Goal: Information Seeking & Learning: Find specific fact

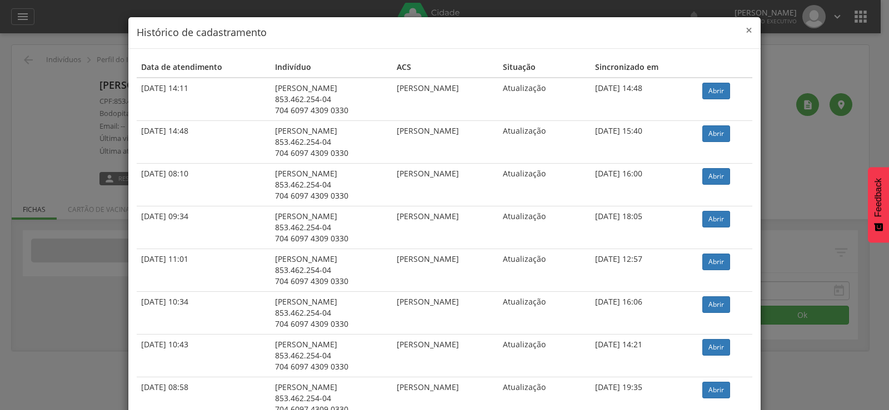
click at [745, 32] on span "×" at bounding box center [748, 30] width 7 height 16
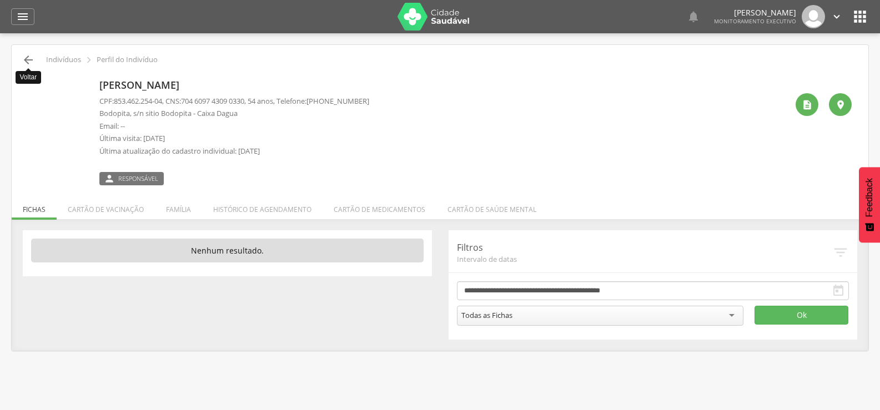
click at [28, 62] on icon "" at bounding box center [28, 59] width 13 height 13
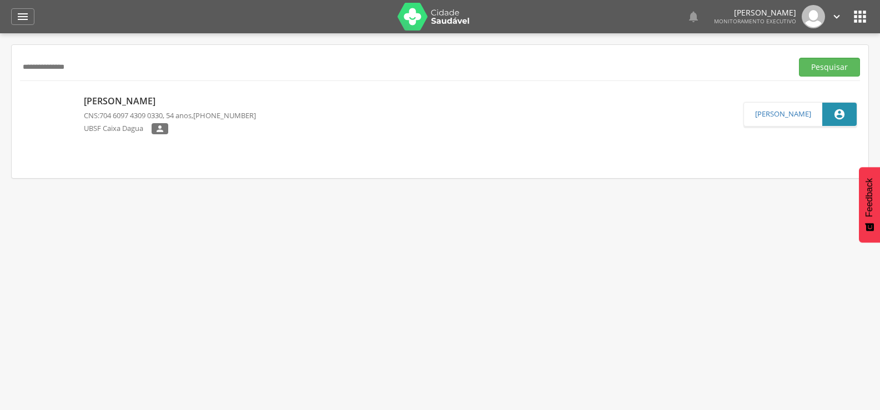
drag, startPoint x: 105, startPoint y: 67, endPoint x: 0, endPoint y: 68, distance: 105.0
click at [0, 68] on div " Supervisão  Distritos  Ubs Coordenador: - Queimadas / PB Intervalo de Tempo…" at bounding box center [440, 238] width 880 height 410
paste input "text"
type input "**********"
click at [799, 58] on button "Pesquisar" at bounding box center [829, 67] width 61 height 19
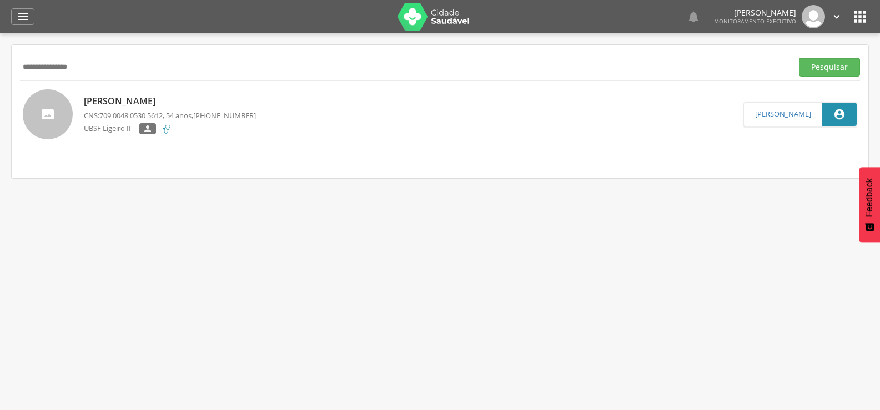
click at [166, 98] on p "[PERSON_NAME]" at bounding box center [170, 101] width 172 height 13
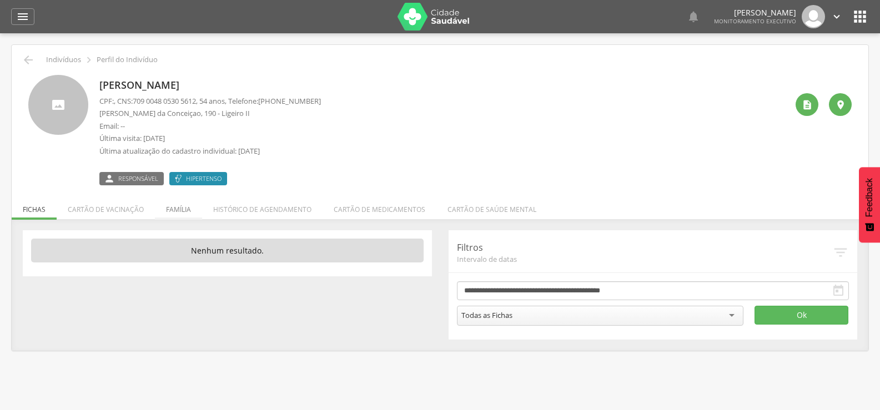
click at [175, 207] on li "Família" at bounding box center [178, 207] width 47 height 26
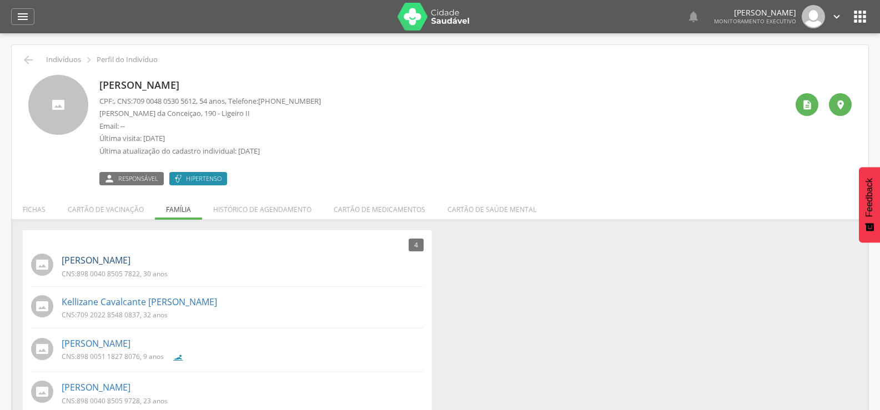
click at [131, 254] on link "[PERSON_NAME]" at bounding box center [96, 260] width 69 height 13
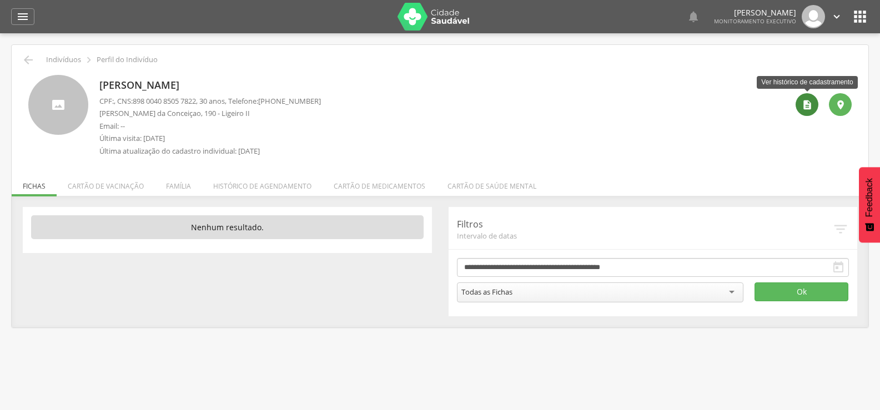
click at [802, 106] on icon "" at bounding box center [807, 104] width 11 height 11
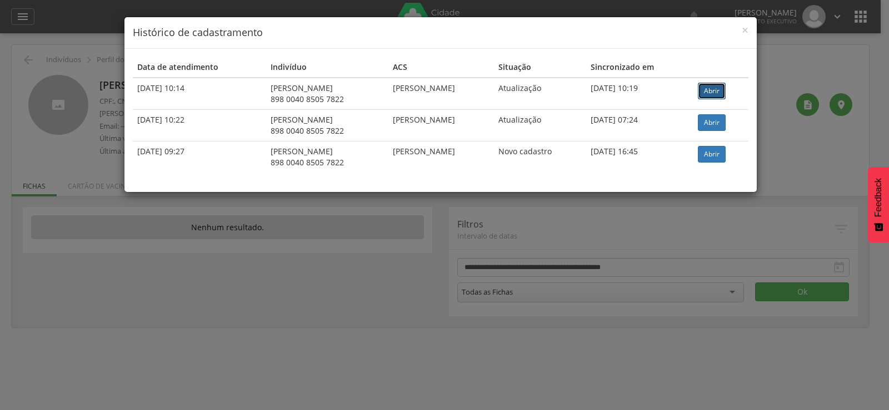
click at [709, 93] on link "Abrir" at bounding box center [712, 91] width 28 height 17
click at [746, 30] on span "×" at bounding box center [744, 30] width 7 height 16
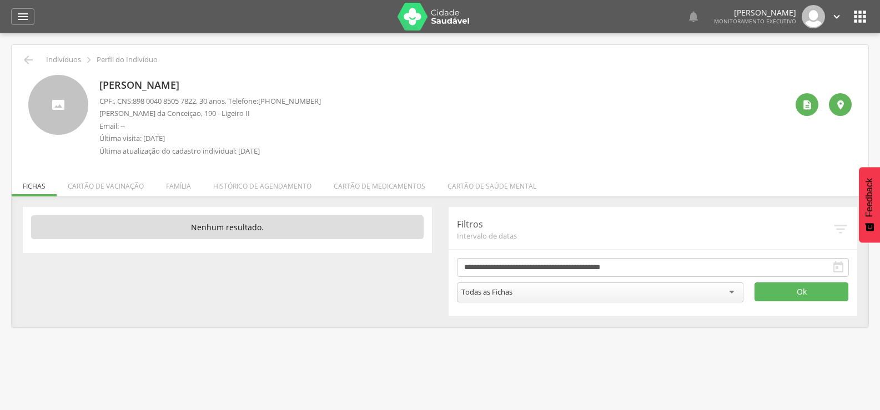
drag, startPoint x: 286, startPoint y: 98, endPoint x: 332, endPoint y: 99, distance: 46.1
click at [332, 99] on div "[PERSON_NAME] CPF: , CNS: [PHONE_NUMBER] , 30 anos, Telefone: [PHONE_NUMBER] [P…" at bounding box center [443, 118] width 688 height 87
copy span "99621-6151"
click at [183, 187] on li "Família" at bounding box center [178, 183] width 47 height 26
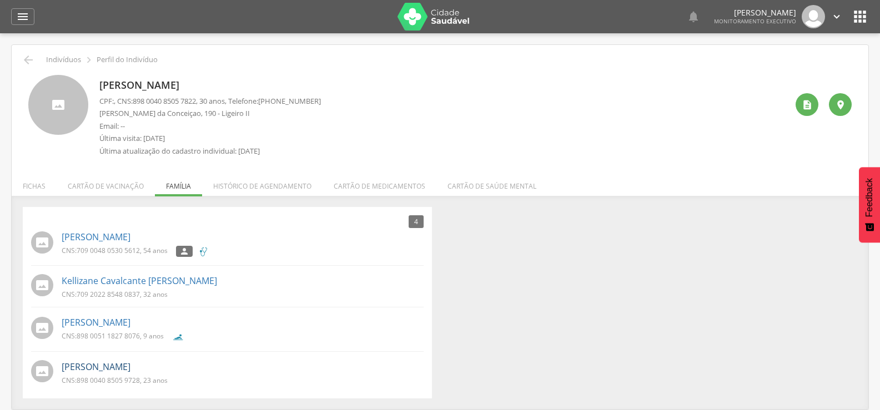
click at [131, 365] on link "[PERSON_NAME]" at bounding box center [96, 367] width 69 height 13
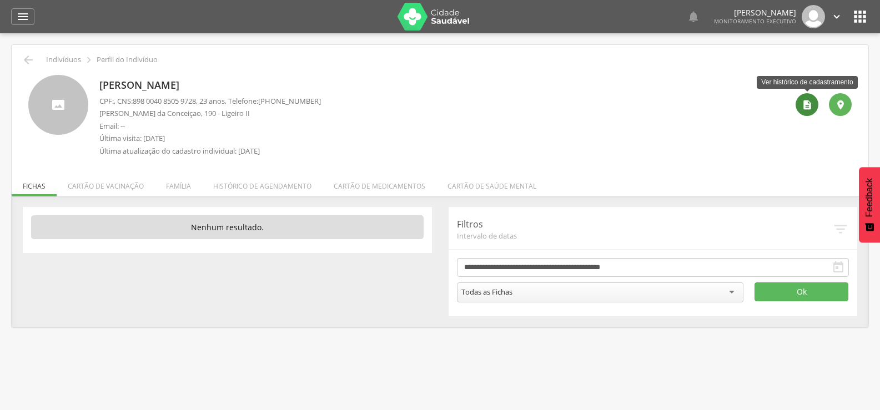
click at [804, 106] on icon "" at bounding box center [807, 104] width 11 height 11
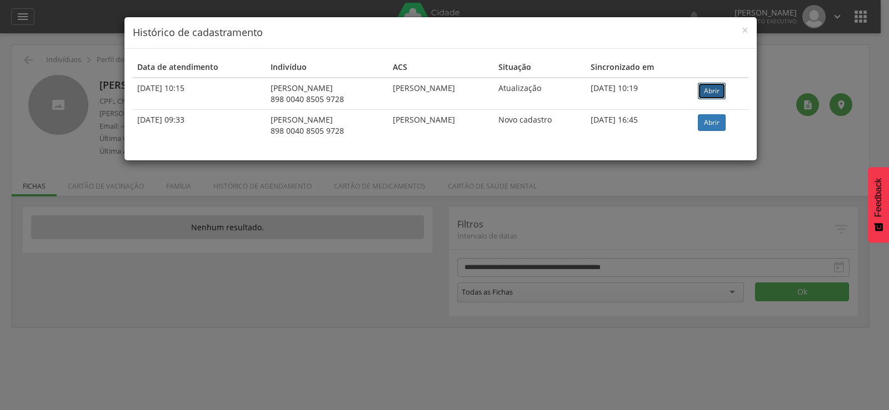
click at [722, 88] on link "Abrir" at bounding box center [712, 91] width 28 height 17
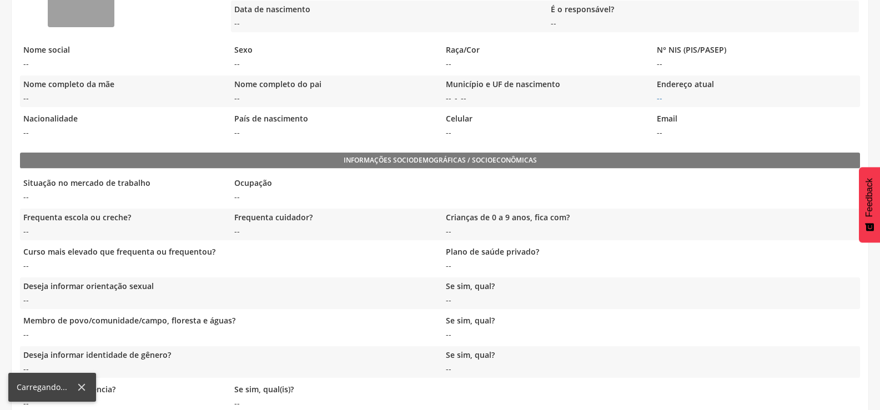
scroll to position [355, 0]
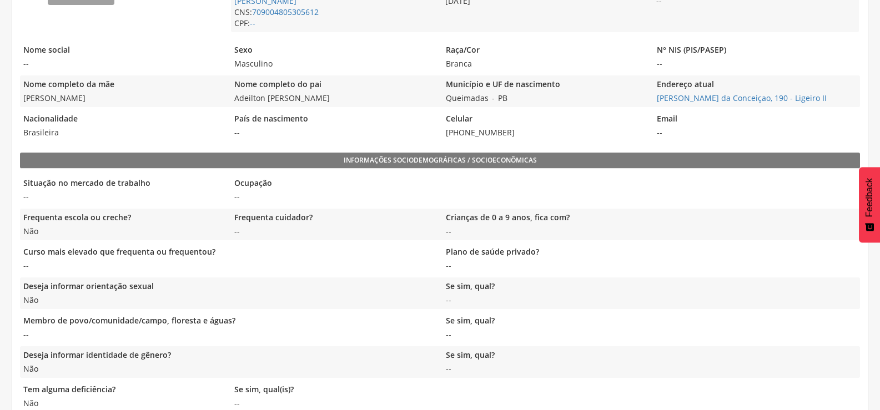
drag, startPoint x: 324, startPoint y: 102, endPoint x: 229, endPoint y: 102, distance: 95.0
click at [229, 102] on div "Nome completo da mãe Maria Jose Ferreira de Sousa Nome completo do pai Adeilton…" at bounding box center [440, 92] width 840 height 32
copy span "Adeilton Vieria Bezerra"
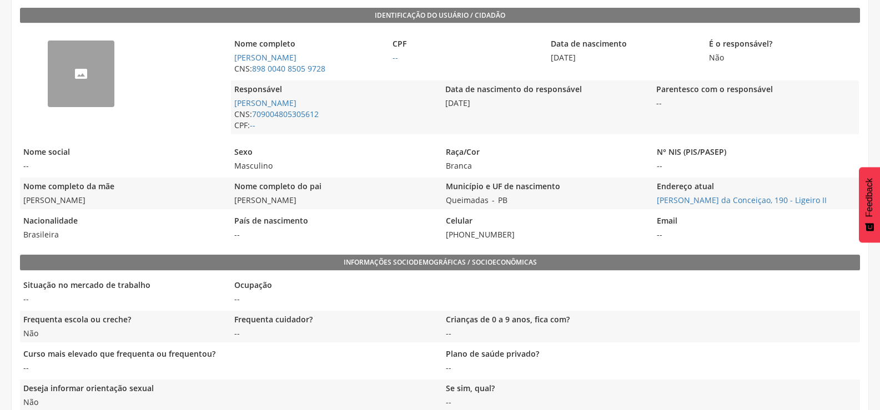
scroll to position [244, 0]
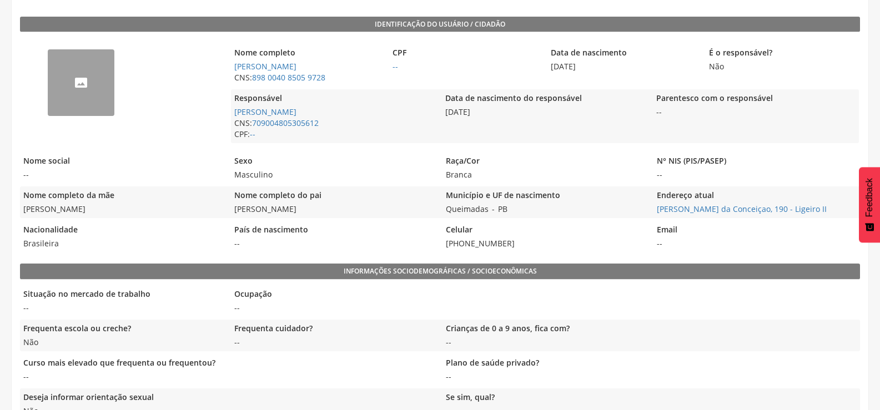
drag, startPoint x: 320, startPoint y: 206, endPoint x: 230, endPoint y: 216, distance: 90.5
click at [230, 216] on div "Nome completo da mãe Maria Jose Ferreira de Sousa Nome completo do pai Adeilton…" at bounding box center [440, 203] width 840 height 32
copy span "Adeilton Vieira Bezerra"
